Goal: Task Accomplishment & Management: Manage account settings

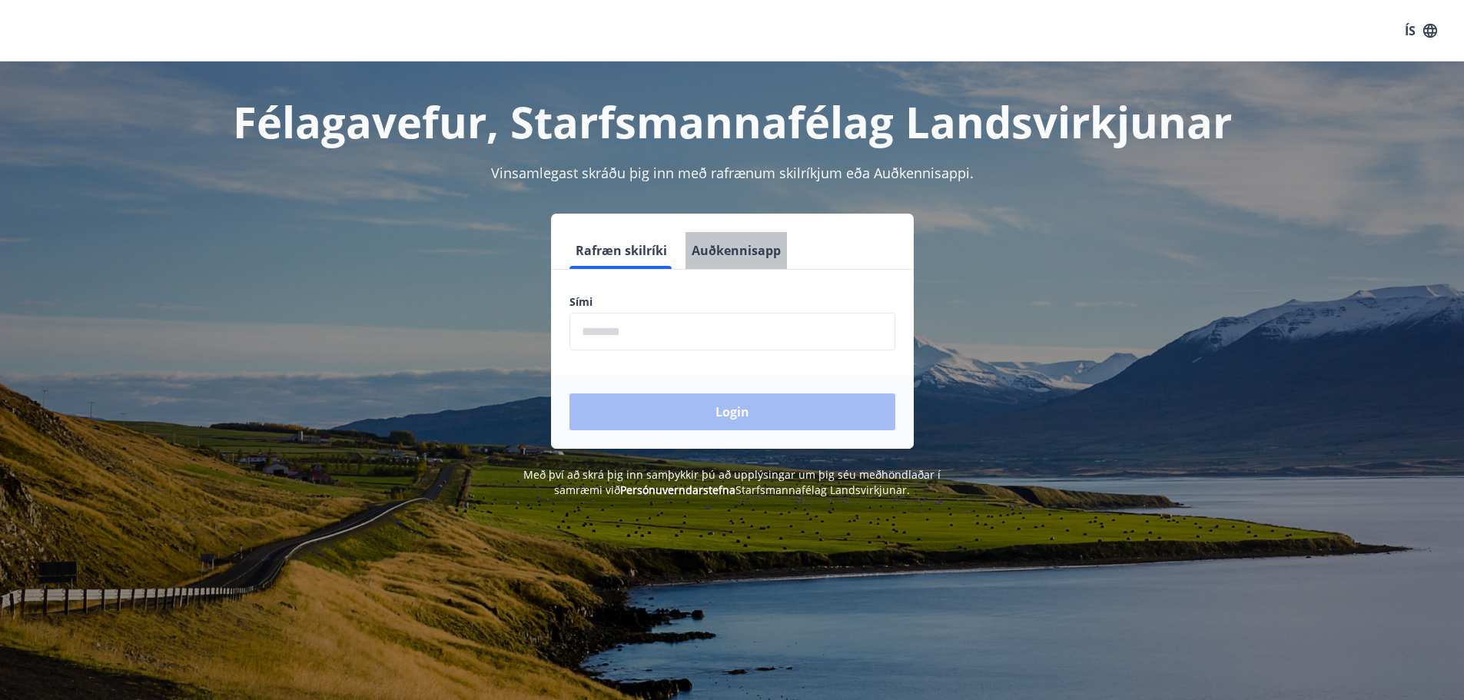
click at [742, 247] on button "Auðkennisapp" at bounding box center [735, 250] width 101 height 37
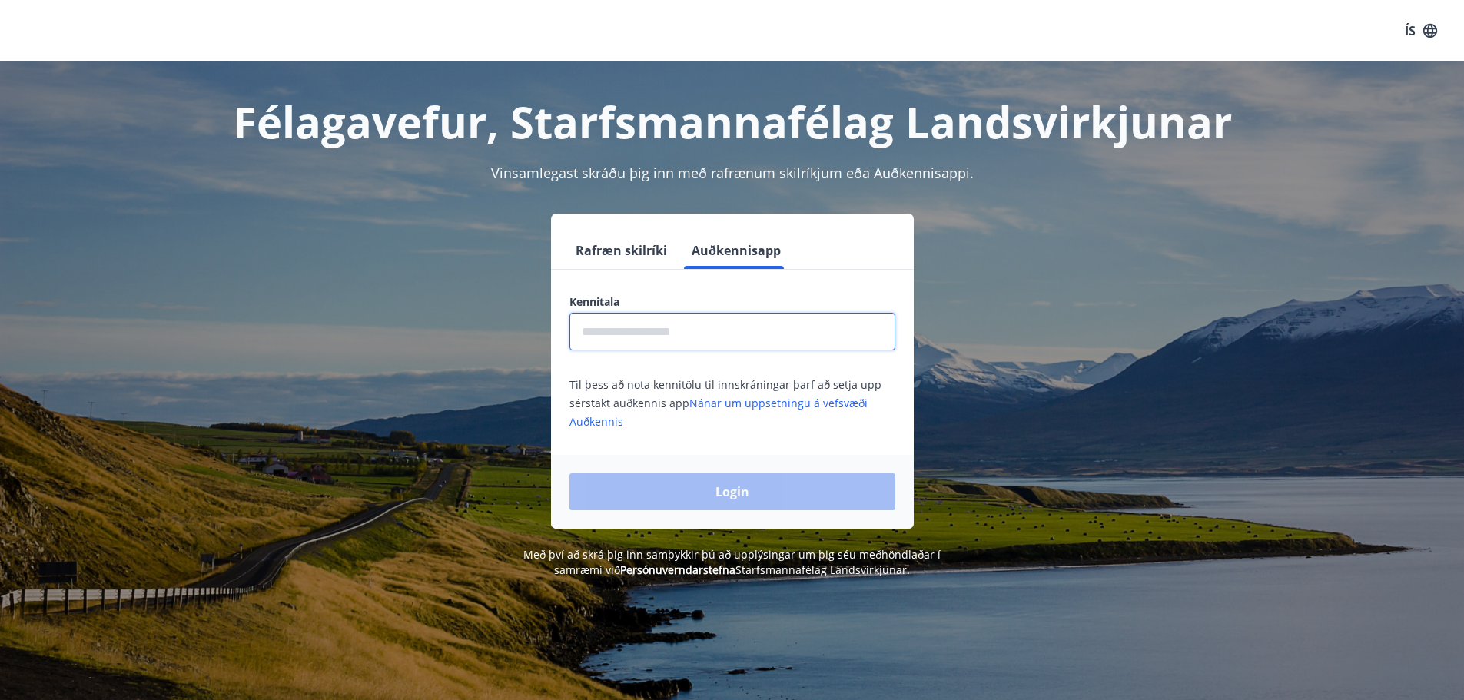
click at [611, 340] on input "text" at bounding box center [732, 332] width 326 height 38
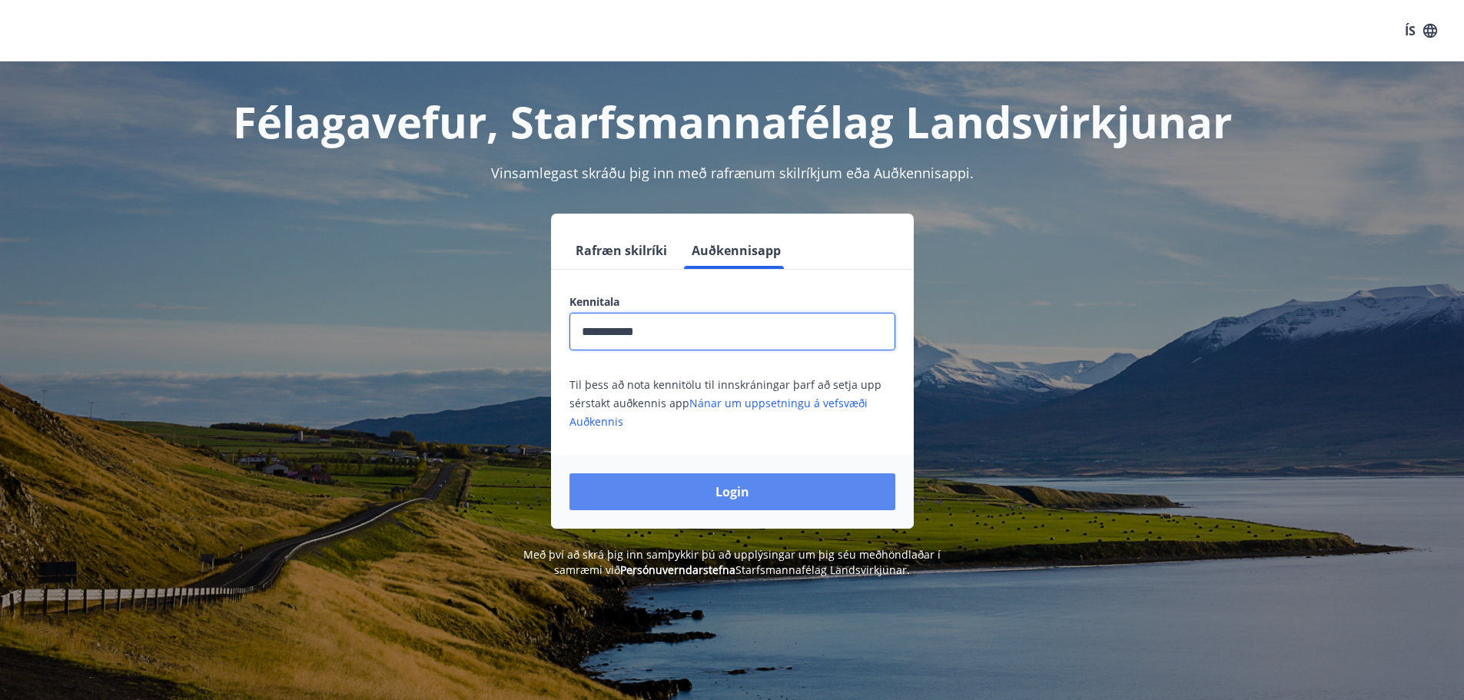
type input "**********"
click at [704, 487] on button "Login" at bounding box center [732, 491] width 326 height 37
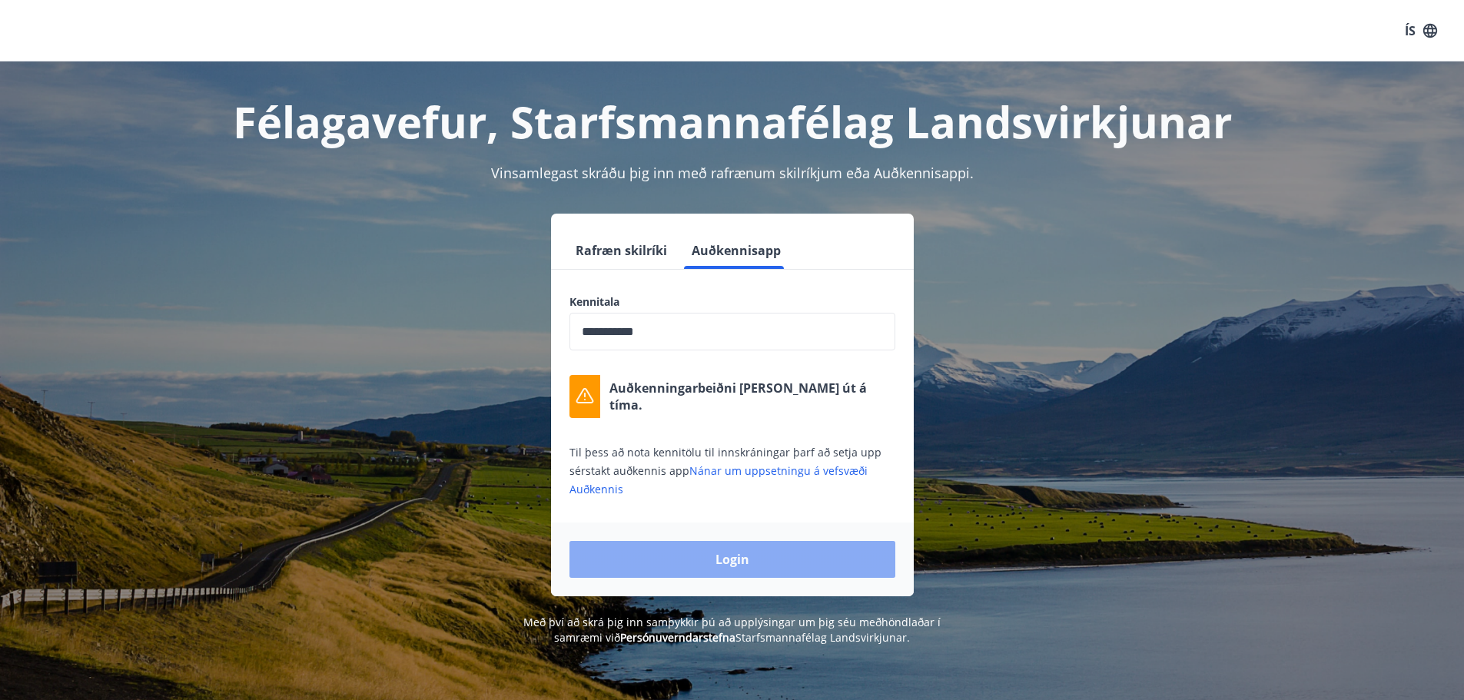
click at [675, 549] on button "Login" at bounding box center [732, 559] width 326 height 37
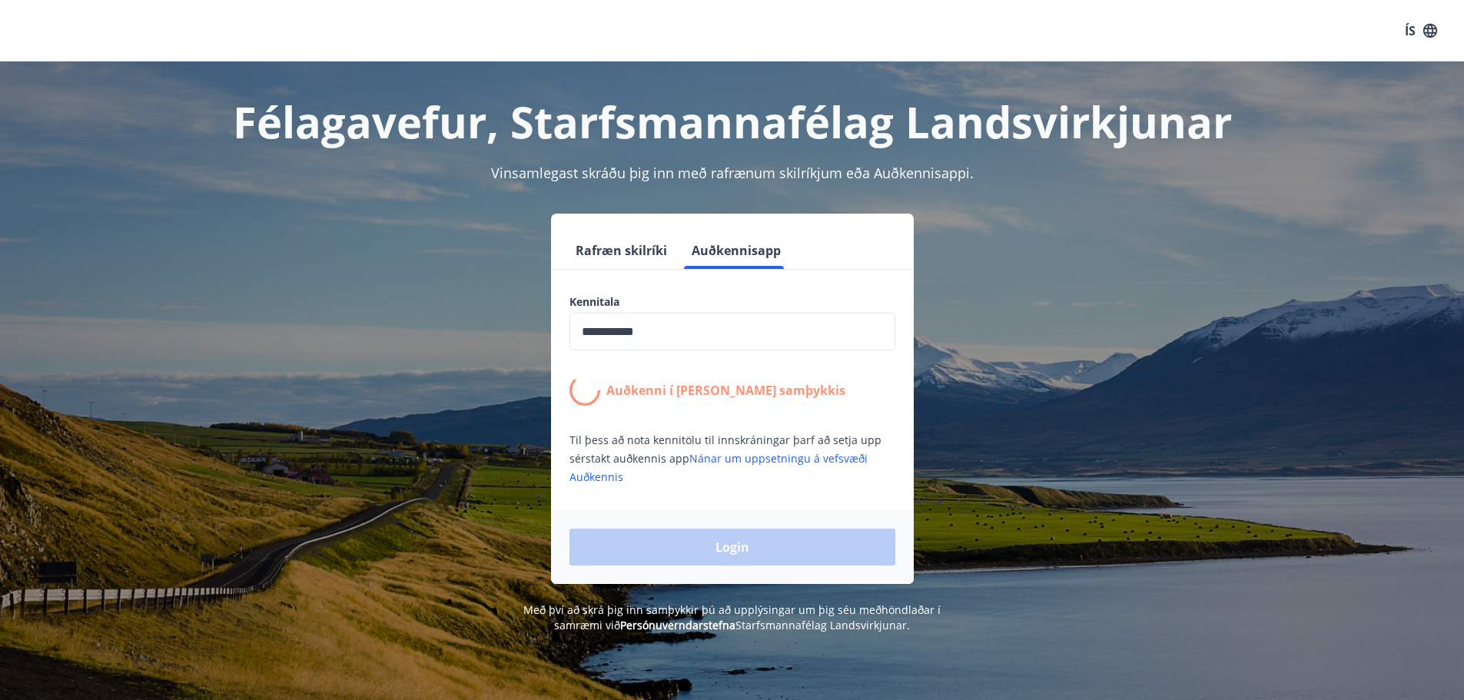
click at [675, 549] on div "Login" at bounding box center [732, 547] width 363 height 74
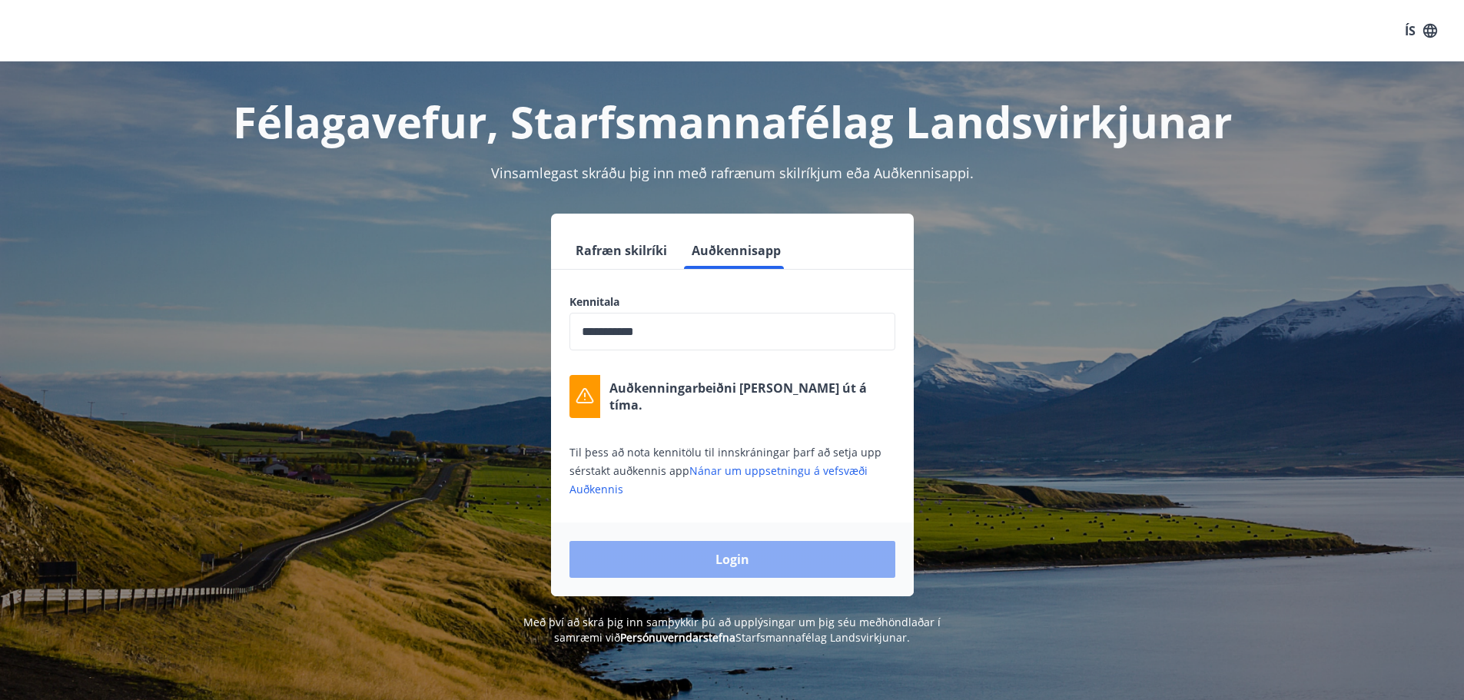
click at [688, 559] on button "Login" at bounding box center [732, 559] width 326 height 37
